Goal: Subscribe to service/newsletter

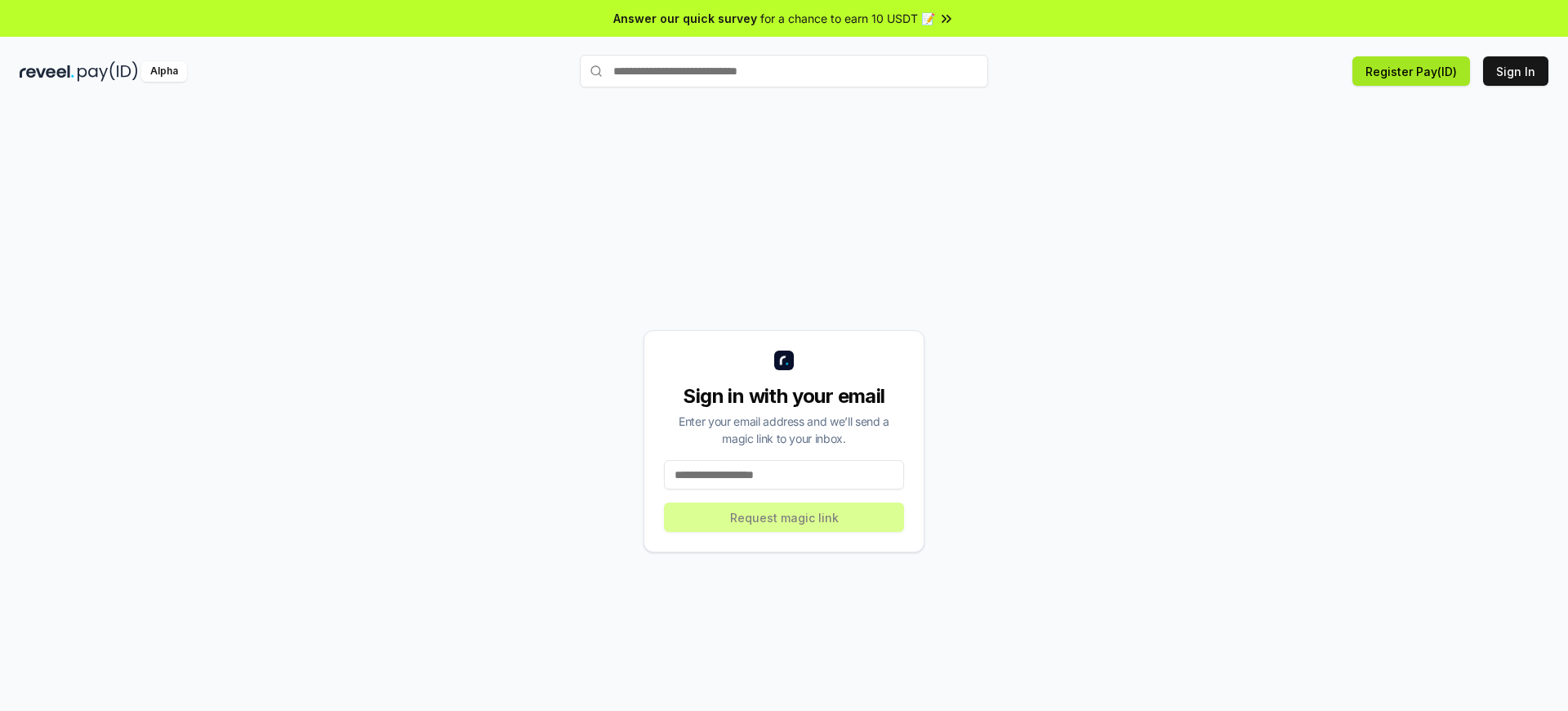
click at [1415, 71] on button "Register Pay(ID)" at bounding box center [1412, 71] width 118 height 29
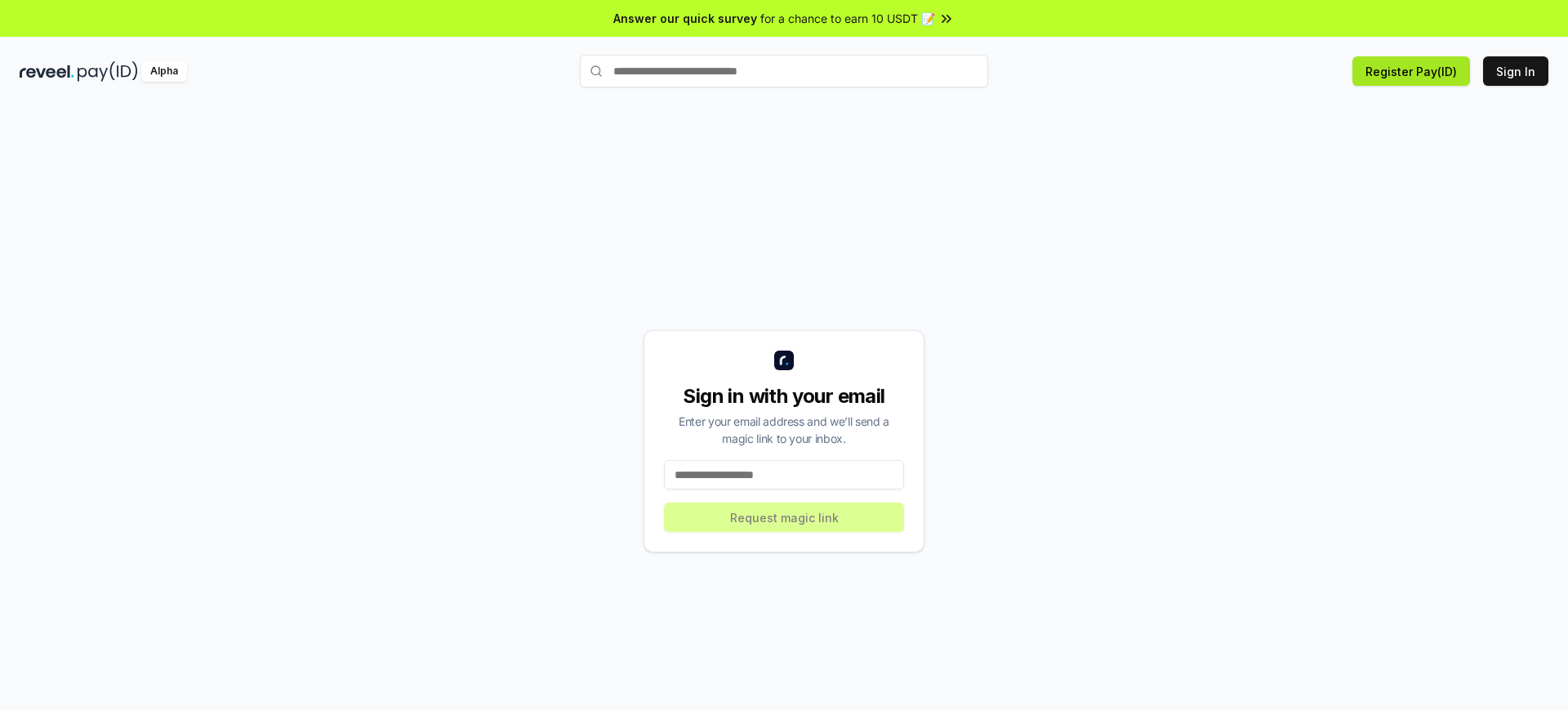
click at [1415, 71] on button "Register Pay(ID)" at bounding box center [1412, 71] width 118 height 29
